Goal: Task Accomplishment & Management: Complete application form

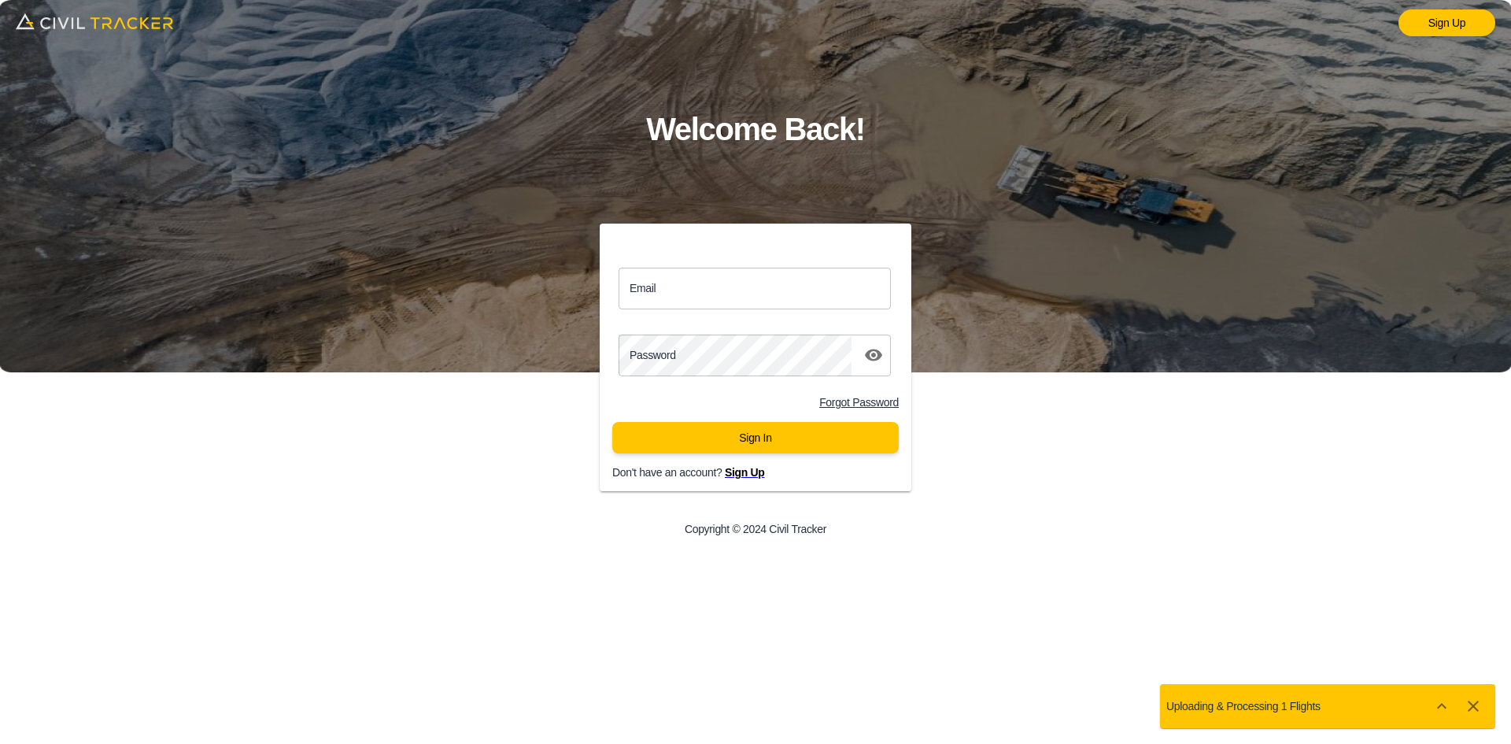
drag, startPoint x: 678, startPoint y: 289, endPoint x: 710, endPoint y: 308, distance: 37.1
click at [679, 291] on input "Email" at bounding box center [755, 289] width 272 height 42
type input "[EMAIL_ADDRESS][DOMAIN_NAME]"
click at [788, 440] on button "Sign In" at bounding box center [755, 437] width 286 height 31
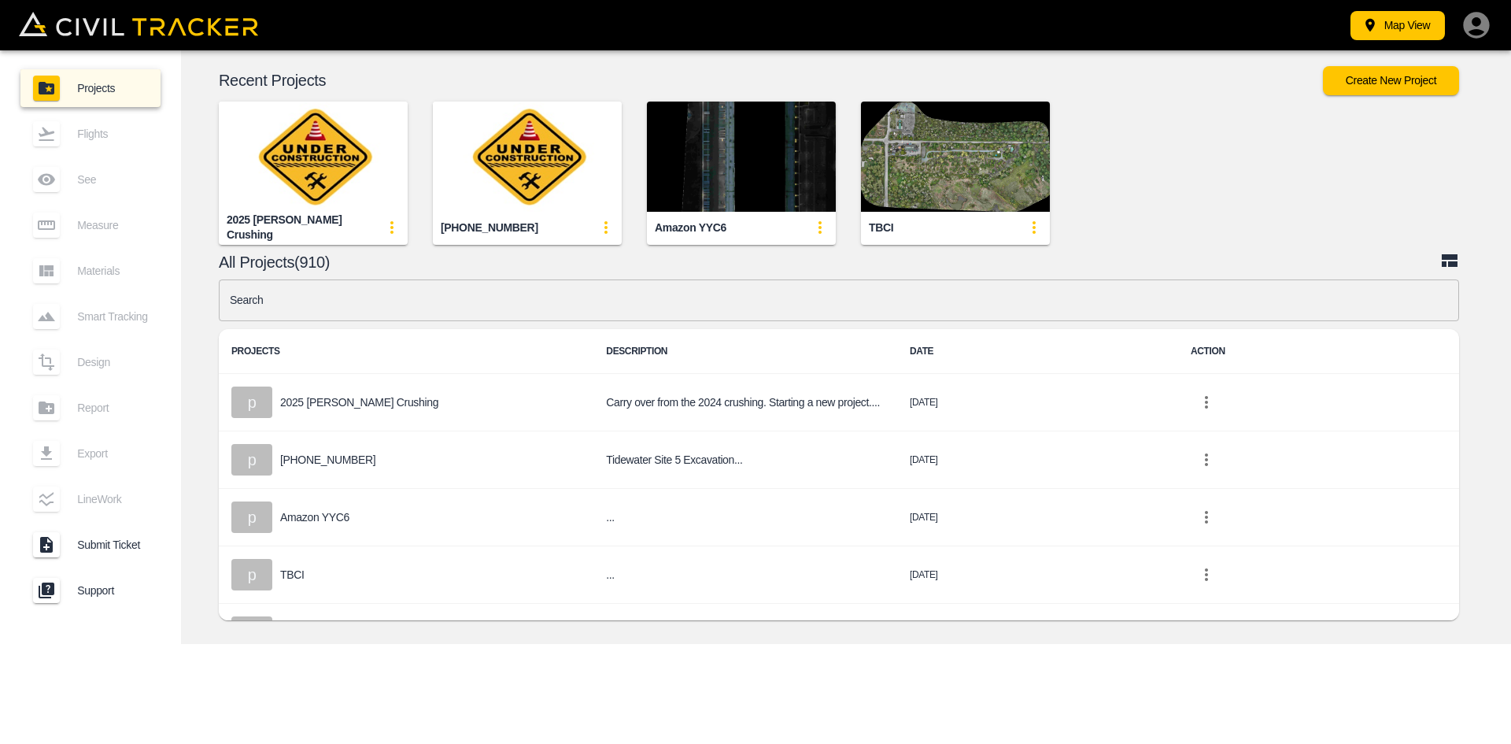
click at [552, 307] on input "text" at bounding box center [839, 300] width 1240 height 42
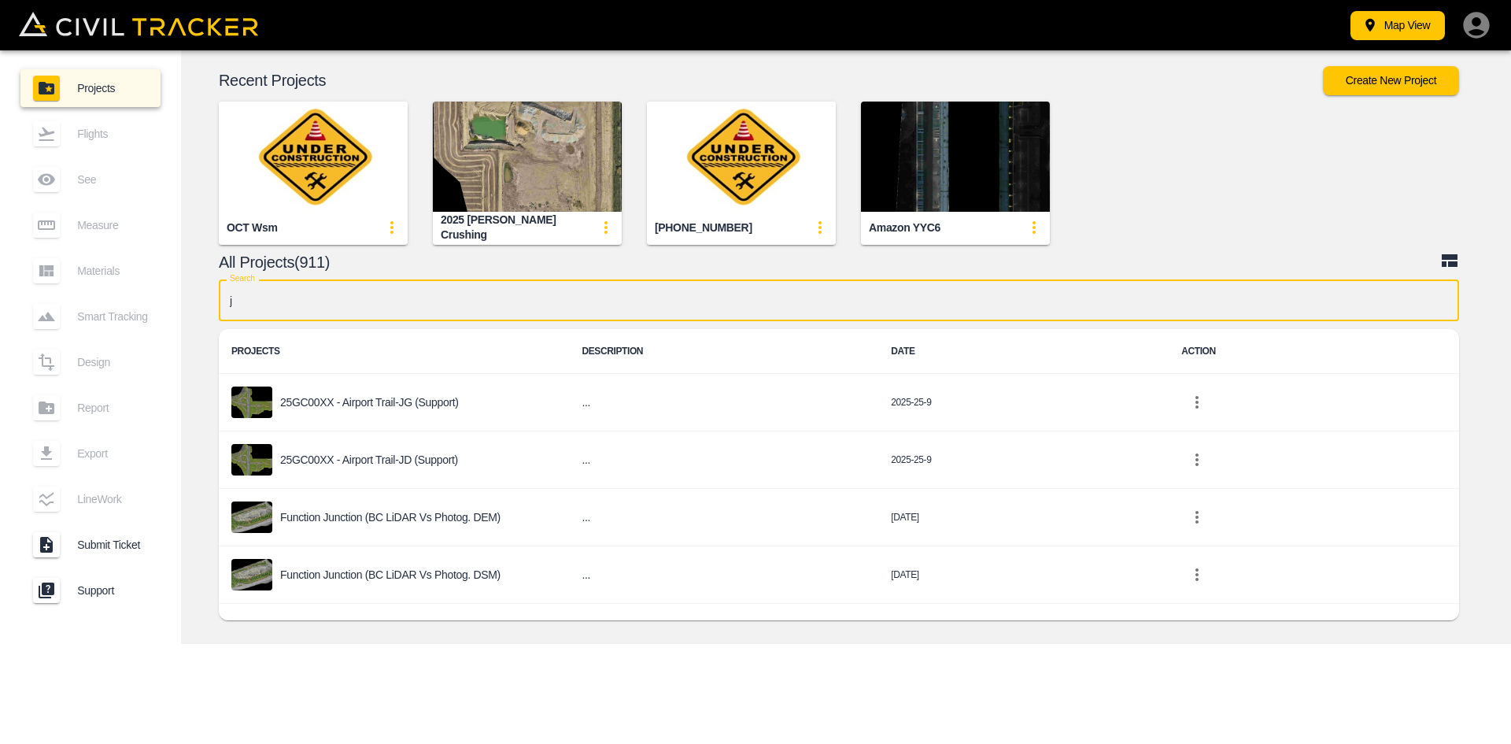
type input "jd"
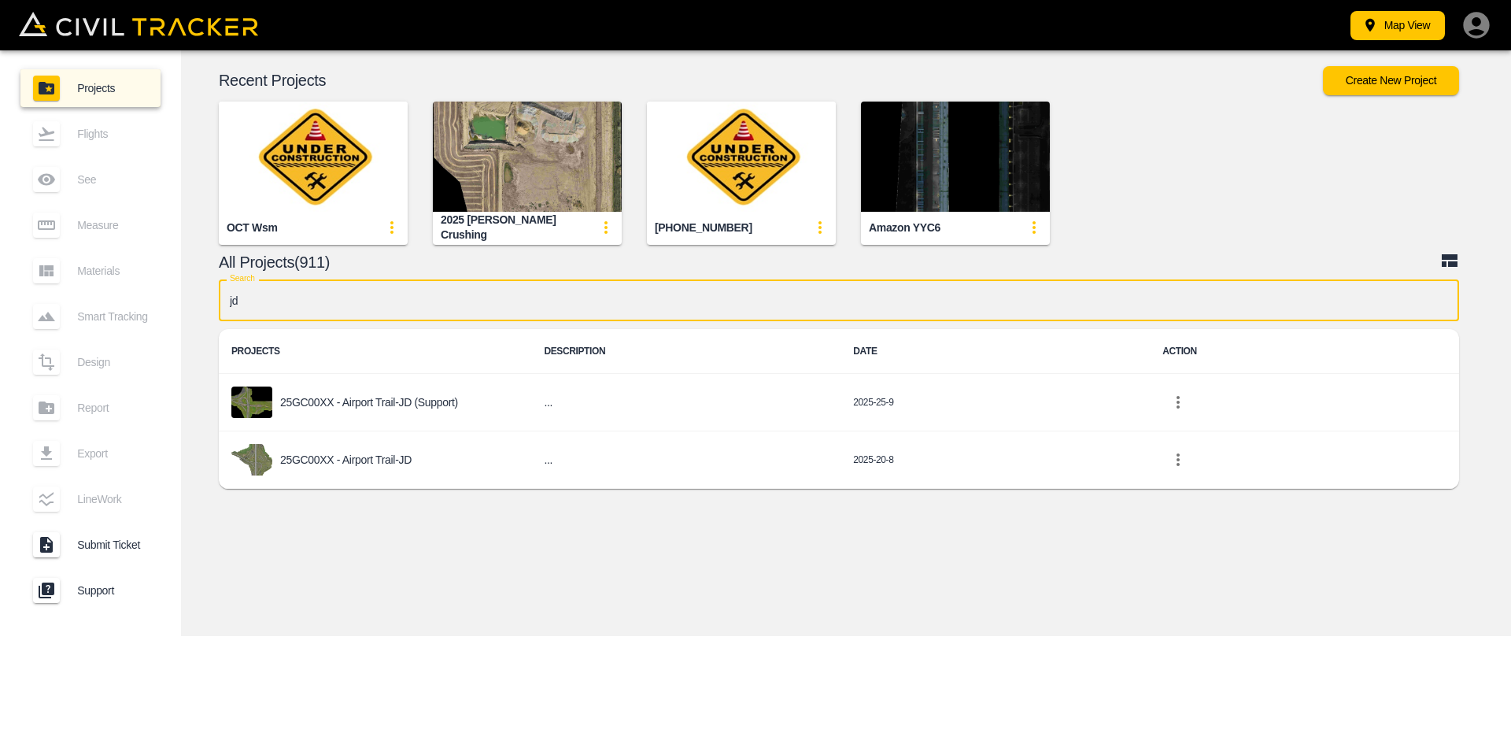
click at [411, 459] on p "25GC00XX - Airport Trail-JD" at bounding box center [345, 459] width 131 height 13
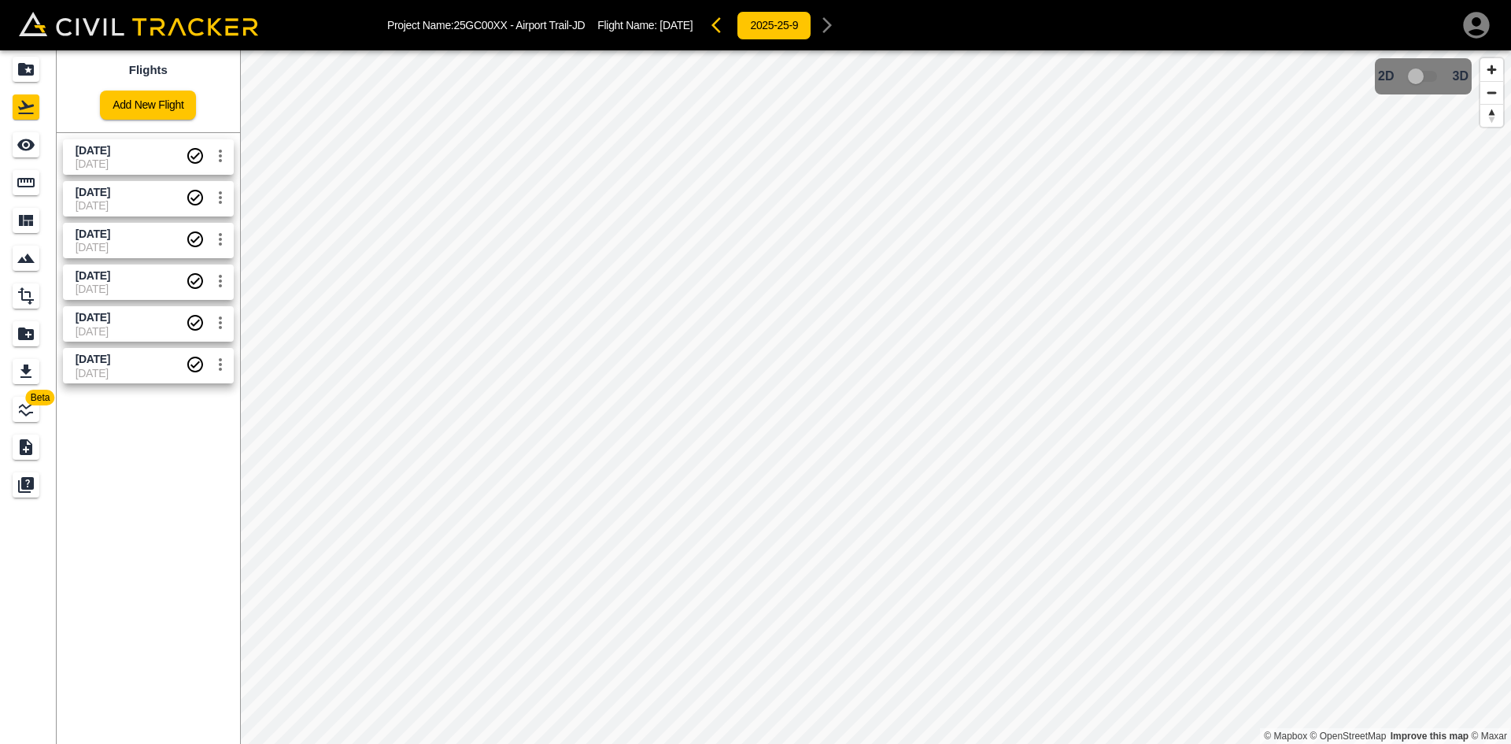
click at [161, 112] on link "Add New Flight" at bounding box center [148, 104] width 96 height 29
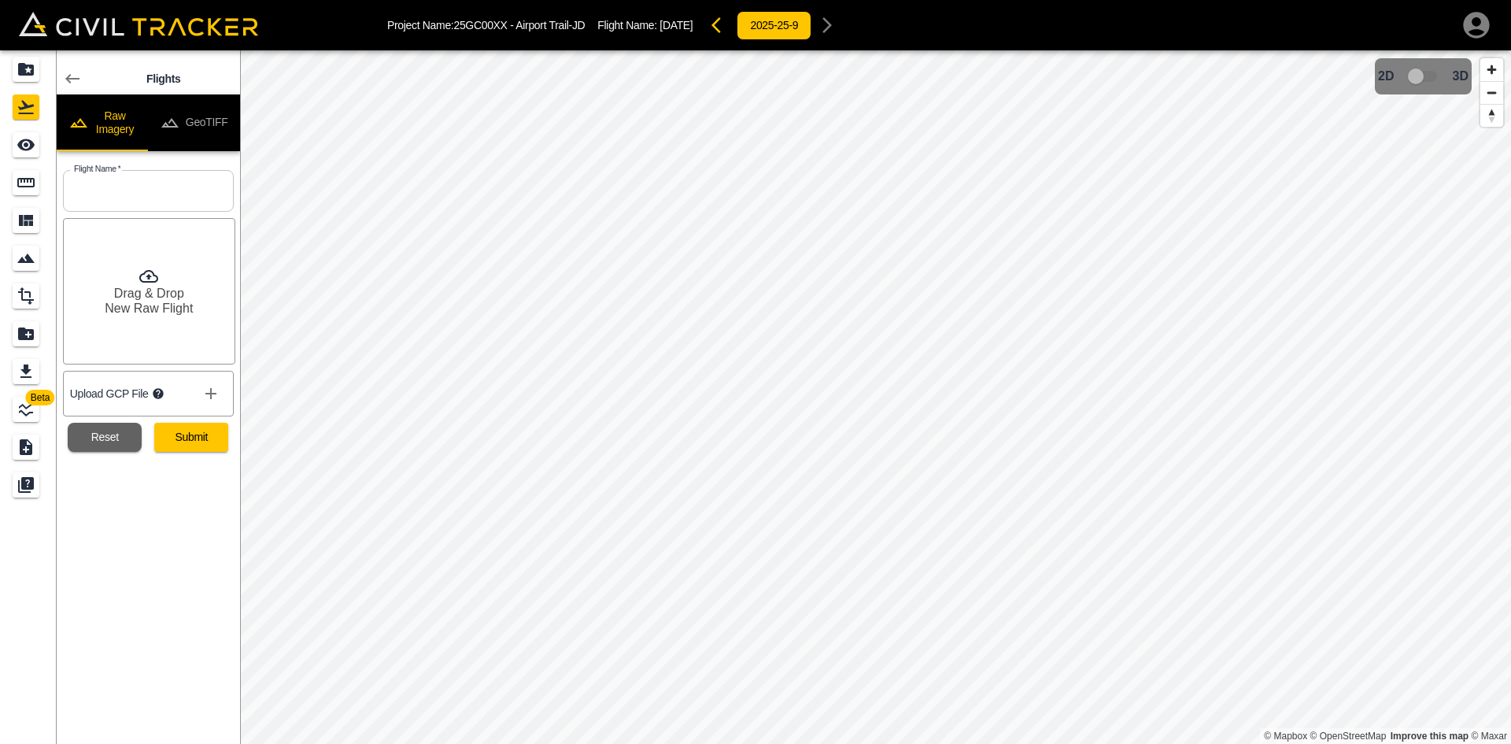
click at [204, 124] on button "GeoTIFF" at bounding box center [194, 122] width 92 height 57
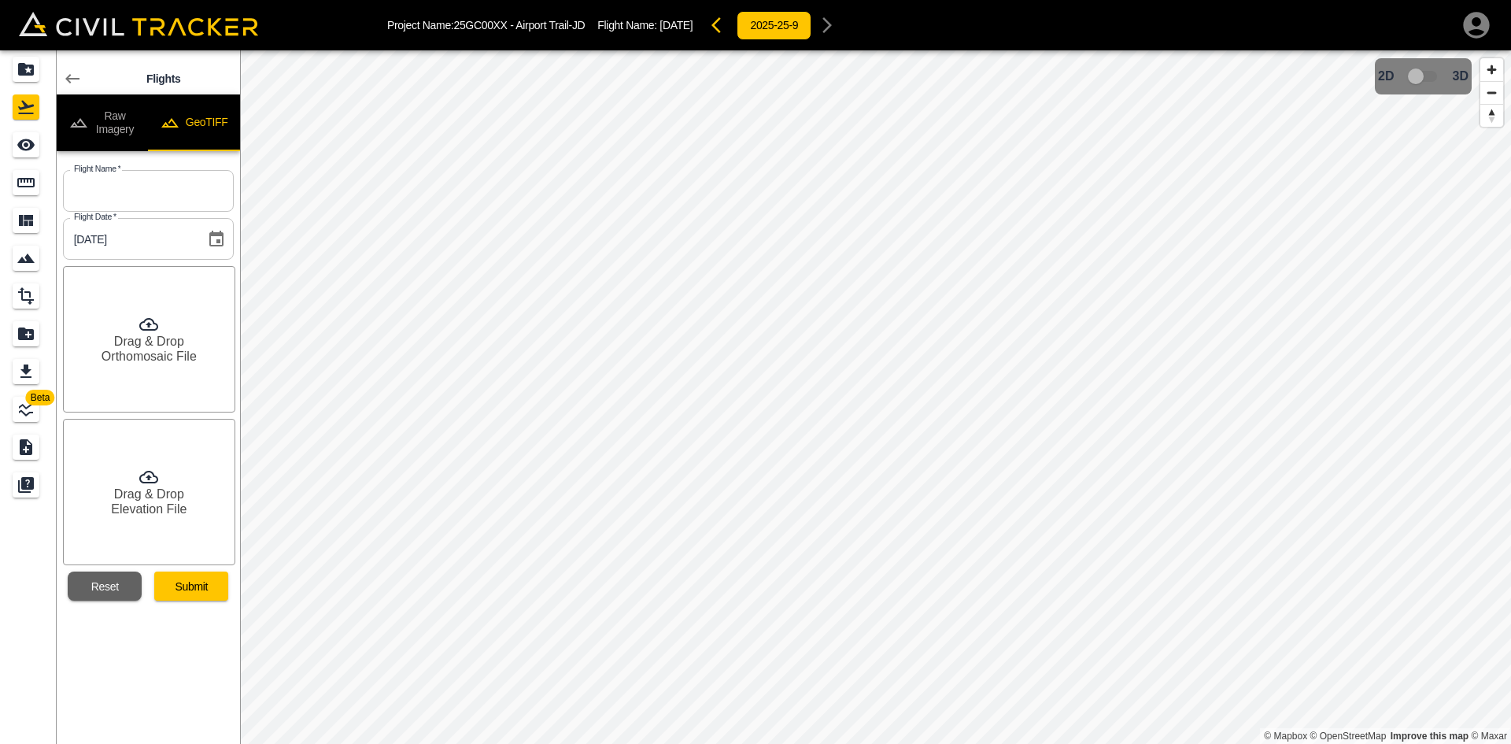
click at [193, 190] on input "text" at bounding box center [148, 191] width 171 height 42
type input "[DATE]"
click at [150, 334] on div "Drag & Drop Orthomosaic File" at bounding box center [149, 339] width 172 height 146
click at [147, 497] on h6 "Drag & Drop" at bounding box center [149, 493] width 70 height 15
click at [155, 514] on h6 "Elevation File" at bounding box center [149, 508] width 76 height 15
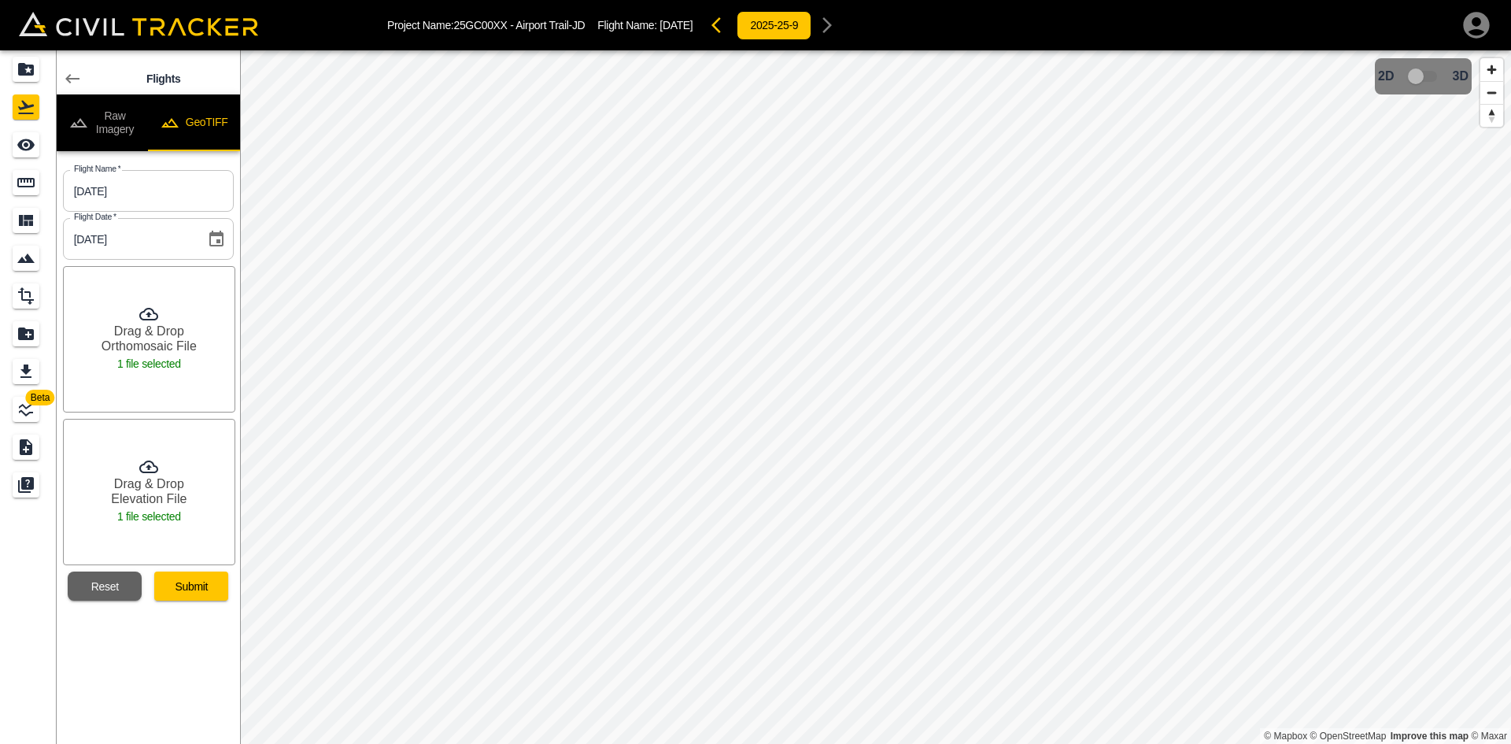
click at [212, 591] on button "Submit" at bounding box center [191, 585] width 74 height 29
